Goal: Information Seeking & Learning: Learn about a topic

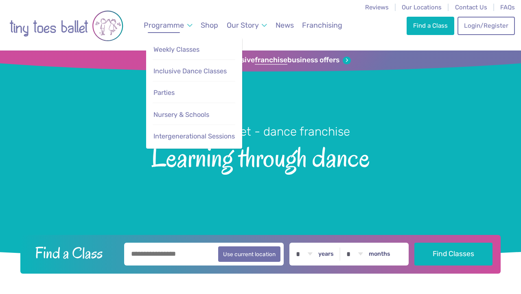
click at [185, 24] on link "Programme" at bounding box center [168, 25] width 56 height 18
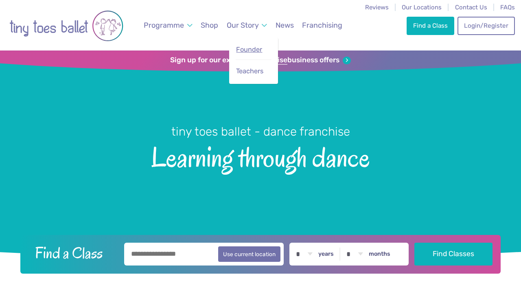
click at [257, 52] on span "Founder" at bounding box center [249, 50] width 26 height 8
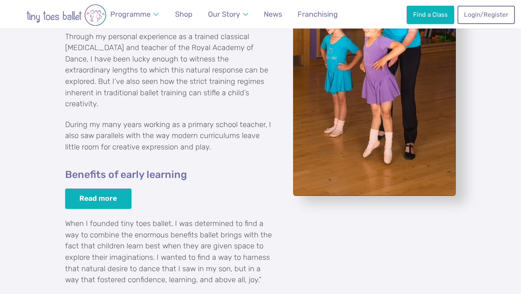
scroll to position [847, 0]
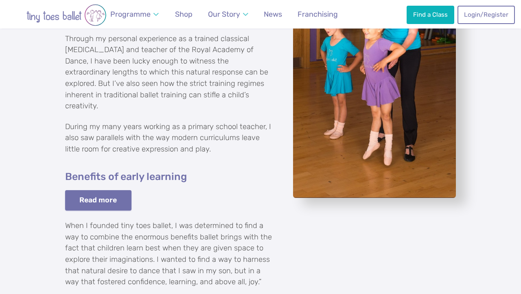
click at [112, 190] on link "Read more" at bounding box center [98, 200] width 66 height 21
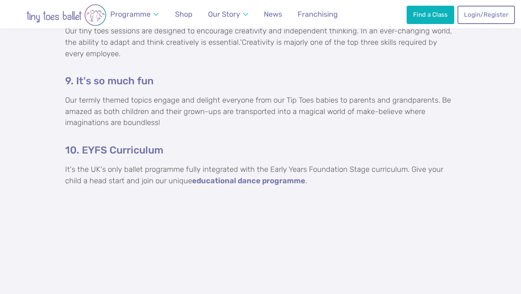
scroll to position [1256, 0]
click at [279, 176] on strong "educational dance programme" at bounding box center [248, 180] width 113 height 9
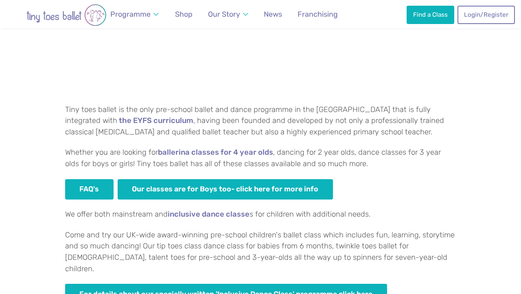
scroll to position [464, 0]
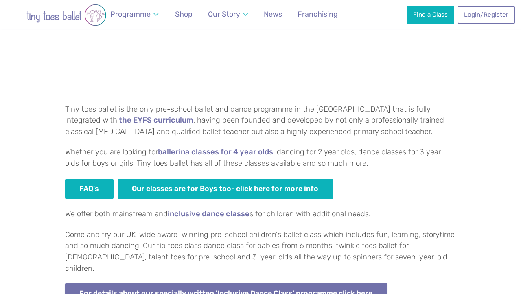
click at [278, 286] on link "For details about our specially written 'Inclusive Dance Class' programme click…" at bounding box center [226, 293] width 322 height 21
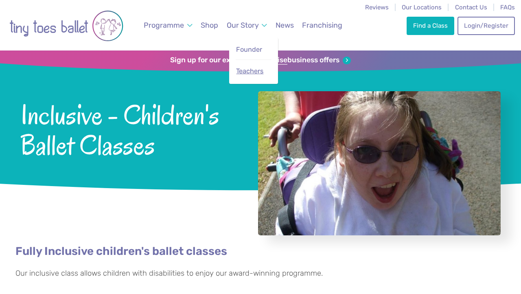
click at [252, 66] on link "Teachers" at bounding box center [254, 71] width 36 height 17
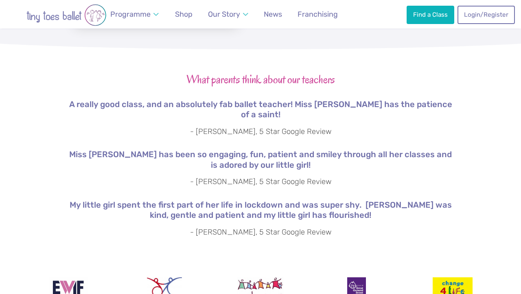
scroll to position [1362, 0]
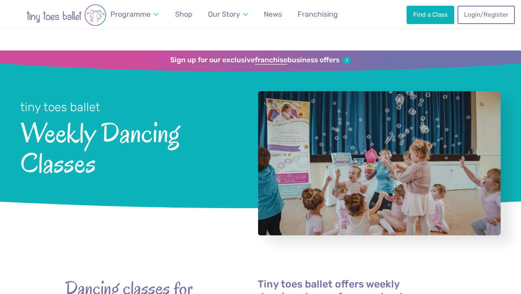
scroll to position [464, 0]
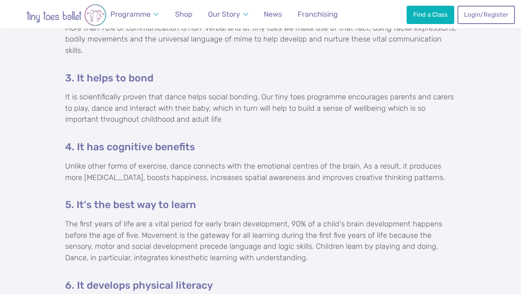
scroll to position [764, 0]
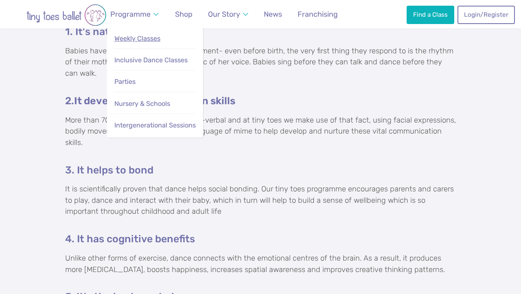
click at [146, 38] on span "Weekly Classes" at bounding box center [137, 39] width 46 height 8
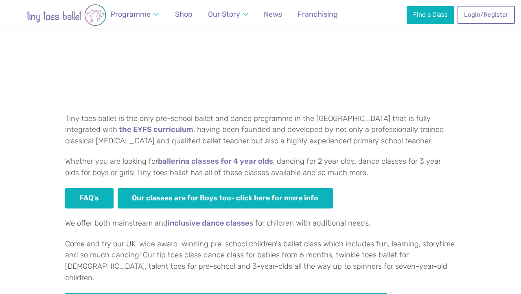
scroll to position [501, 0]
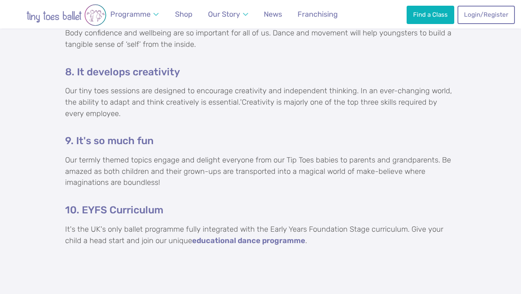
scroll to position [1196, 0]
click at [226, 236] on strong "educational dance programme" at bounding box center [248, 240] width 113 height 9
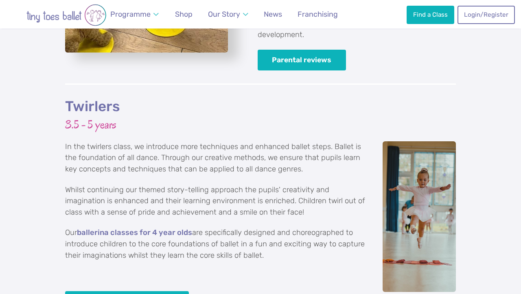
scroll to position [1397, 0]
